Goal: Navigation & Orientation: Understand site structure

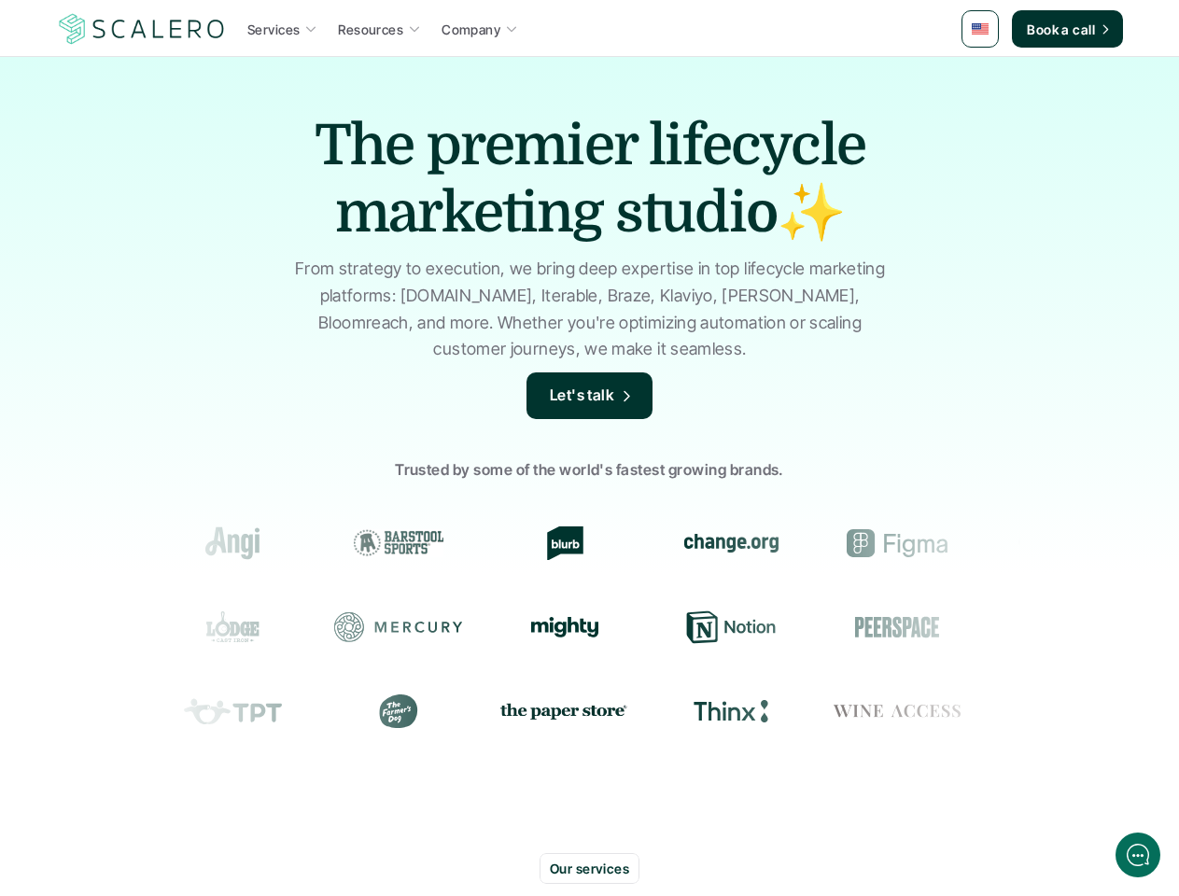
click at [589, 448] on div "Trusted by some of the world's fastest growing brands." at bounding box center [589, 606] width 1179 height 355
click at [142, 29] on img at bounding box center [142, 28] width 172 height 35
click at [981, 29] on img at bounding box center [980, 28] width 17 height 11
click at [494, 543] on div at bounding box center [649, 544] width 1201 height 34
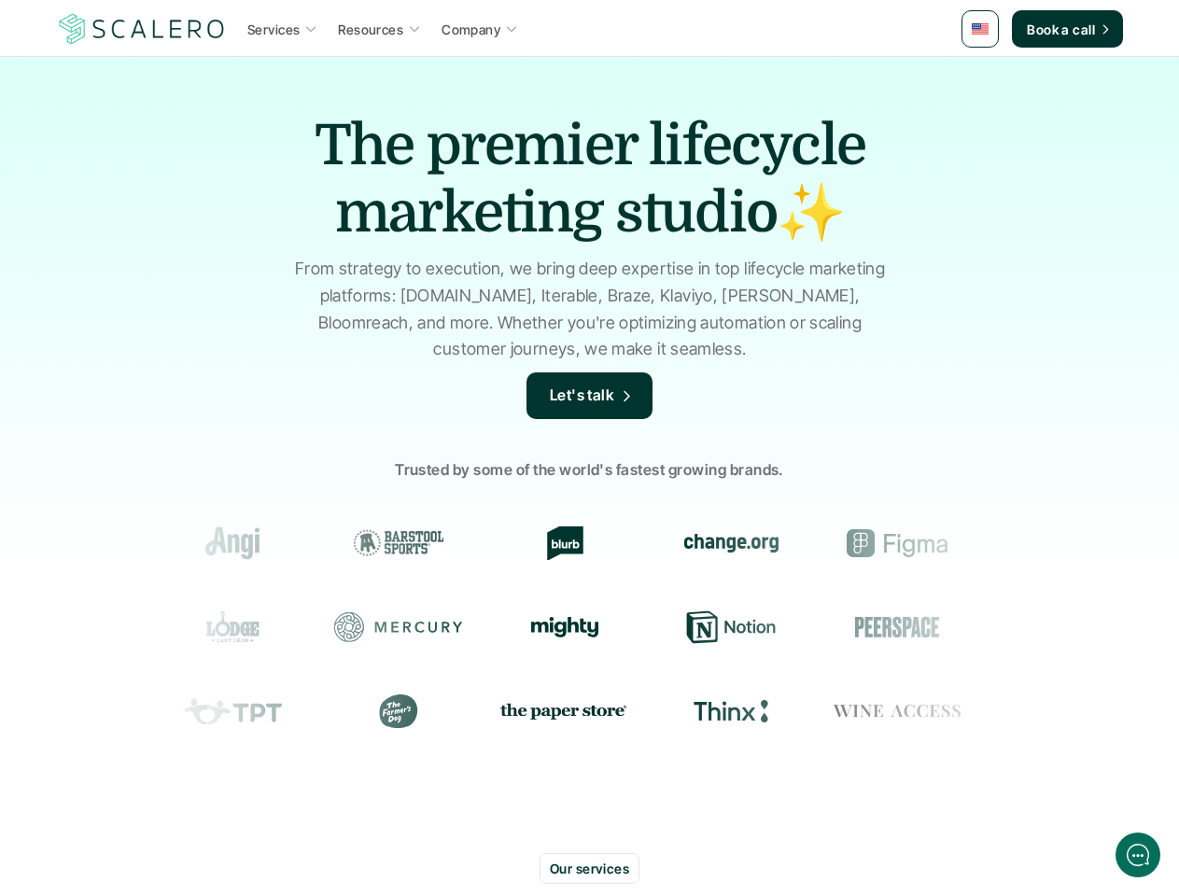
click at [660, 543] on div at bounding box center [483, 544] width 1201 height 34
click at [969, 628] on div at bounding box center [1033, 628] width 129 height 34
click at [968, 628] on div at bounding box center [692, 628] width 1367 height 34
click at [488, 711] on img at bounding box center [552, 710] width 129 height 23
